Goal: Navigation & Orientation: Find specific page/section

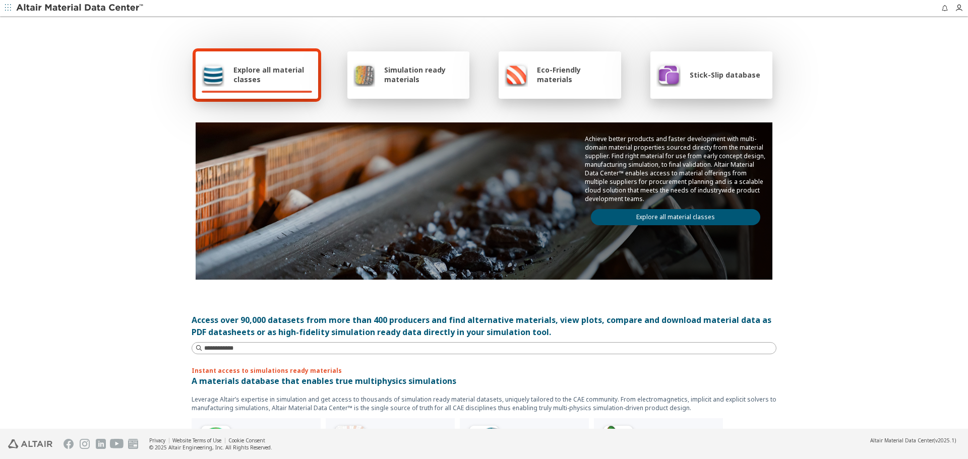
click at [655, 215] on link "Explore all material classes" at bounding box center [675, 217] width 169 height 16
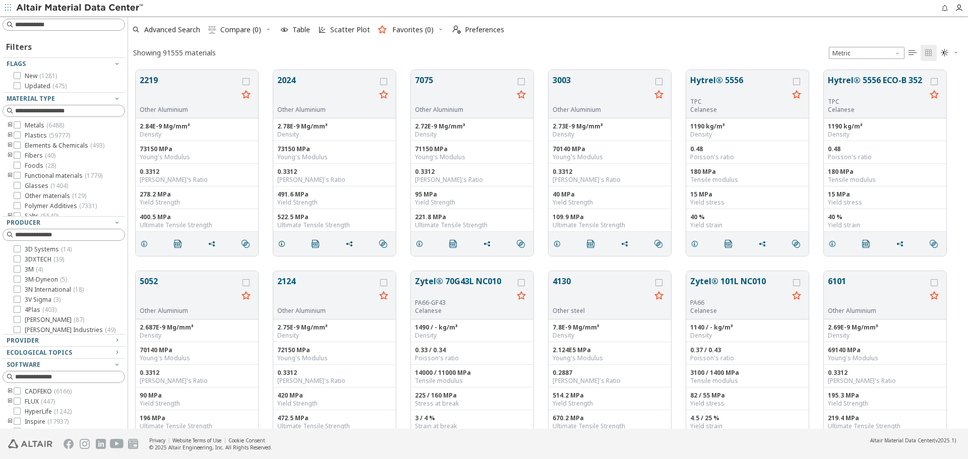
scroll to position [359, 832]
